Goal: Information Seeking & Learning: Compare options

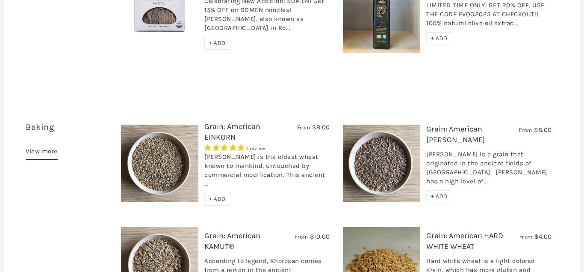
scroll to position [1004, 0]
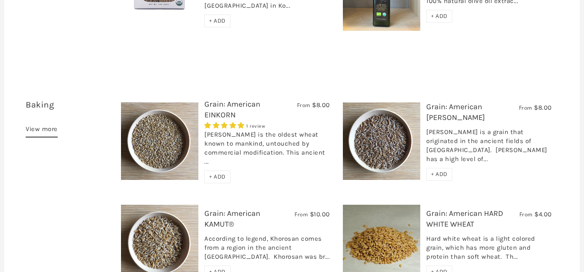
click at [222, 99] on link "Grain: American EINKORN" at bounding box center [232, 109] width 56 height 20
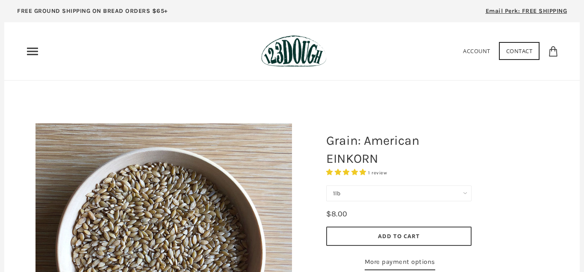
click at [33, 49] on use "Primary" at bounding box center [32, 50] width 11 height 7
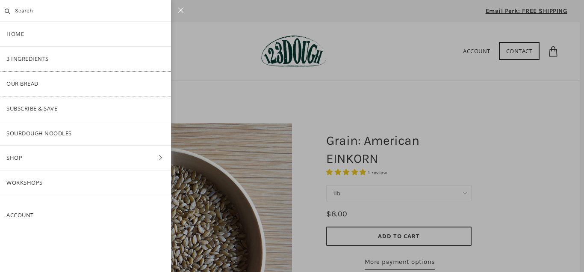
click at [27, 80] on link "Our Bread" at bounding box center [85, 83] width 171 height 24
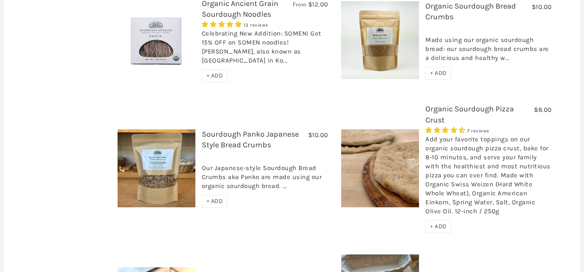
scroll to position [610, 0]
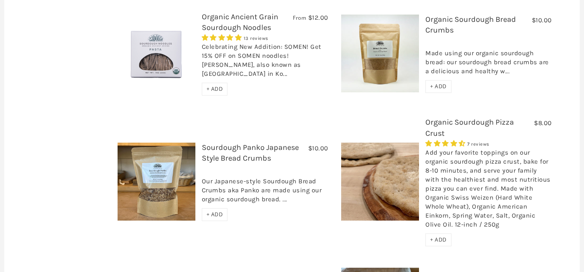
click at [442, 117] on link "Organic Sourdough Pizza Crust" at bounding box center [470, 127] width 89 height 20
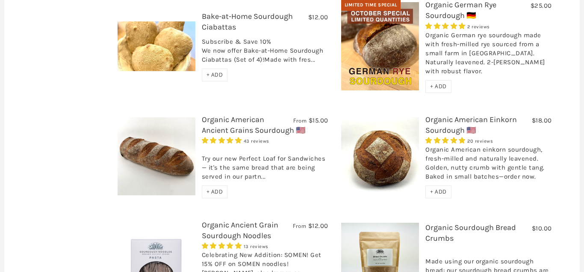
scroll to position [382, 0]
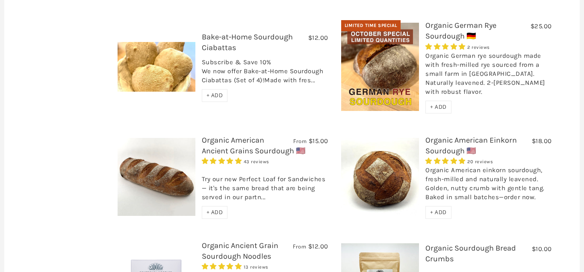
click at [436, 135] on link "Organic American Einkorn Sourdough 🇺🇸" at bounding box center [472, 145] width 92 height 20
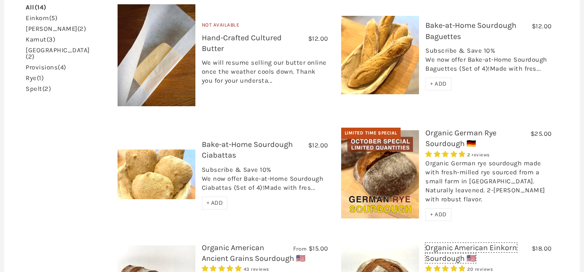
scroll to position [251, 0]
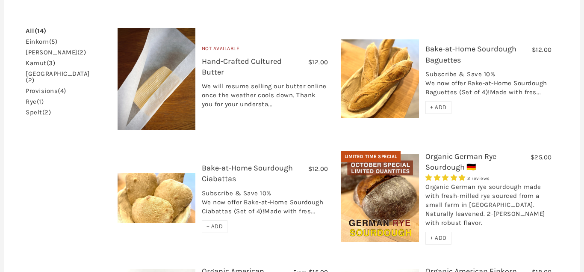
click at [452, 151] on link "Organic German Rye Sourdough 🇩🇪" at bounding box center [461, 161] width 71 height 20
